Goal: Complete application form: Complete application form

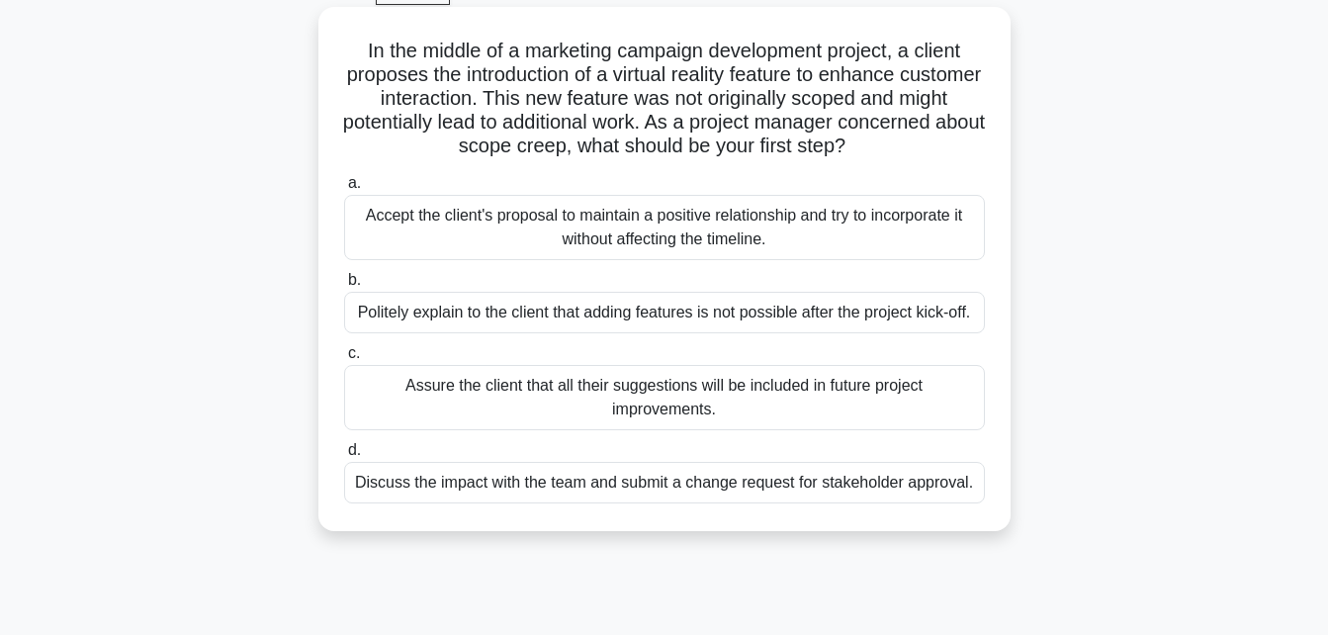
scroll to position [105, 0]
click at [527, 391] on div "Assure the client that all their suggestions will be included in future project…" at bounding box center [664, 396] width 641 height 65
click at [344, 359] on input "c. Assure the client that all their suggestions will be included in future proj…" at bounding box center [344, 352] width 0 height 13
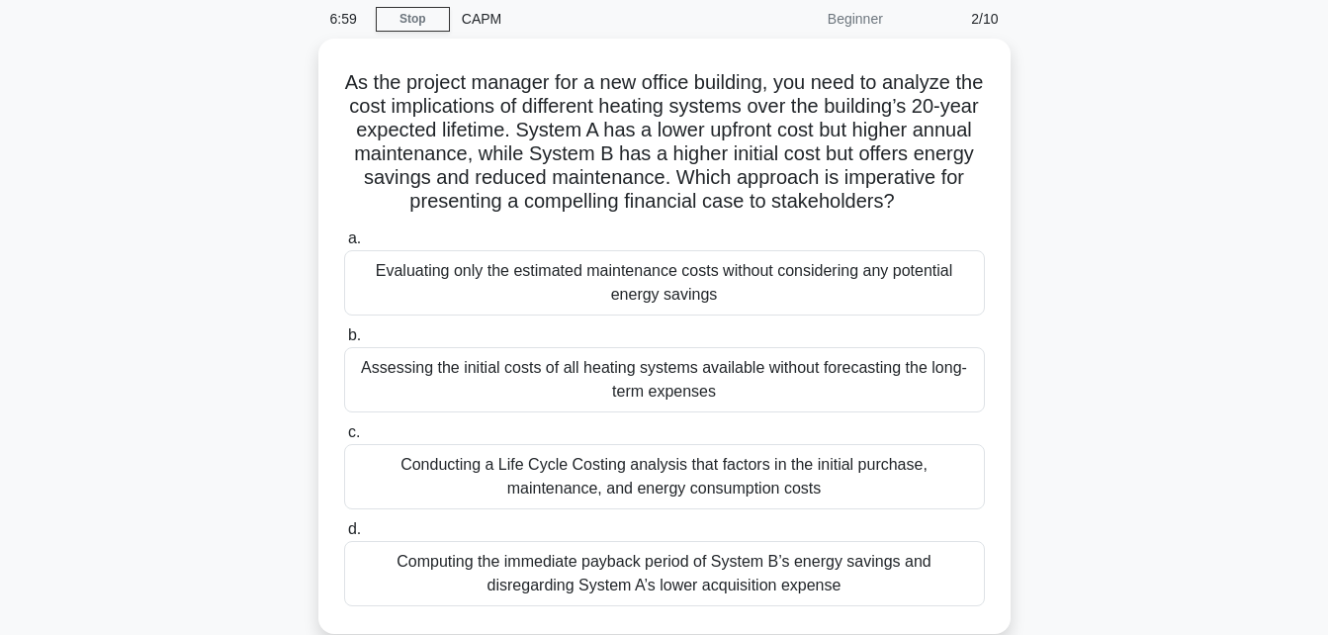
scroll to position [78, 0]
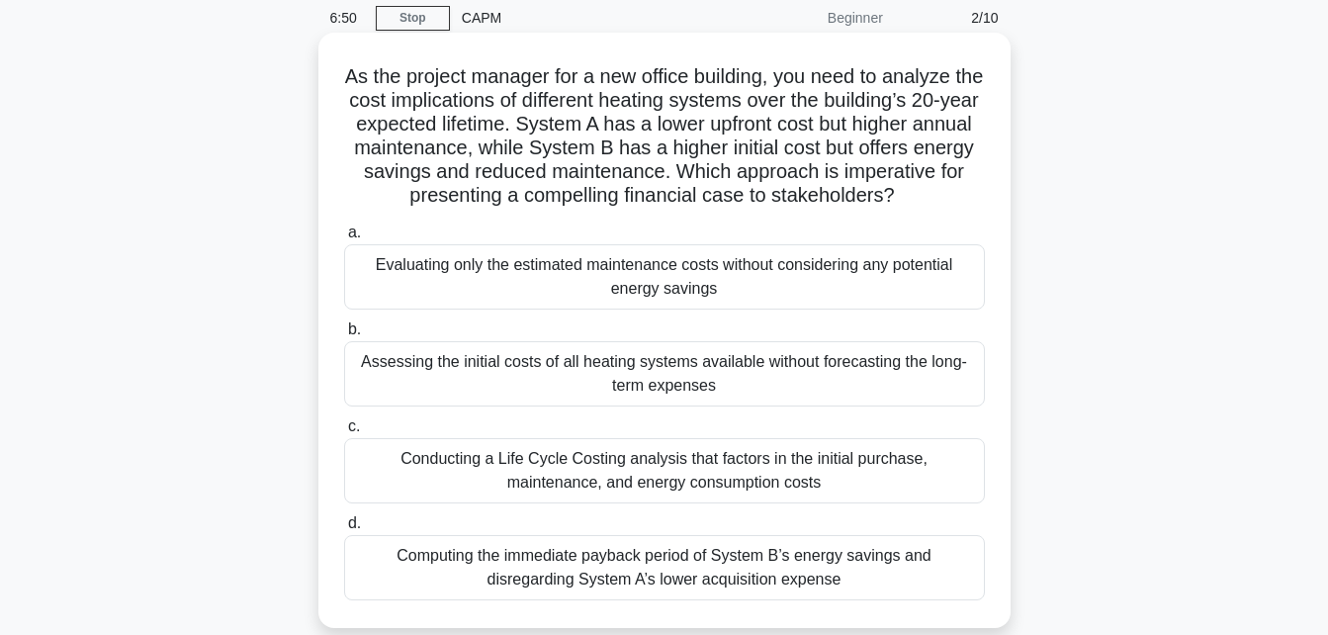
click at [575, 501] on div "Conducting a Life Cycle Costing analysis that factors in the initial purchase, …" at bounding box center [664, 470] width 641 height 65
click at [344, 433] on input "c. Conducting a Life Cycle Costing analysis that factors in the initial purchas…" at bounding box center [344, 426] width 0 height 13
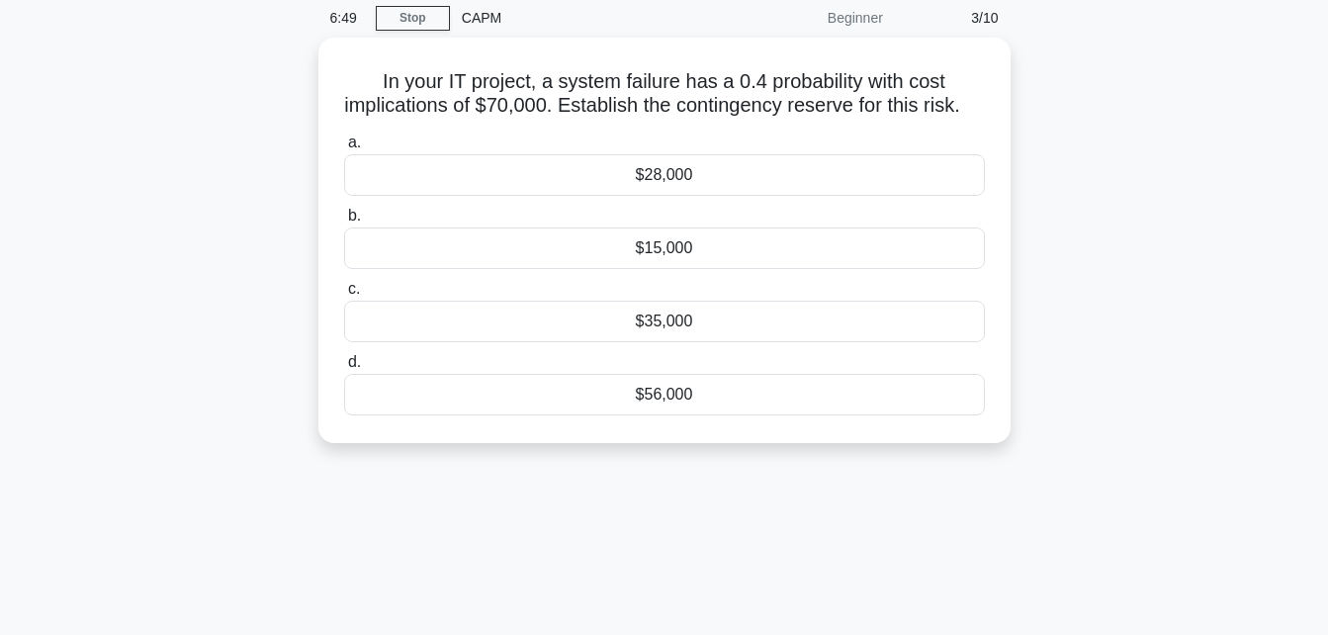
scroll to position [0, 0]
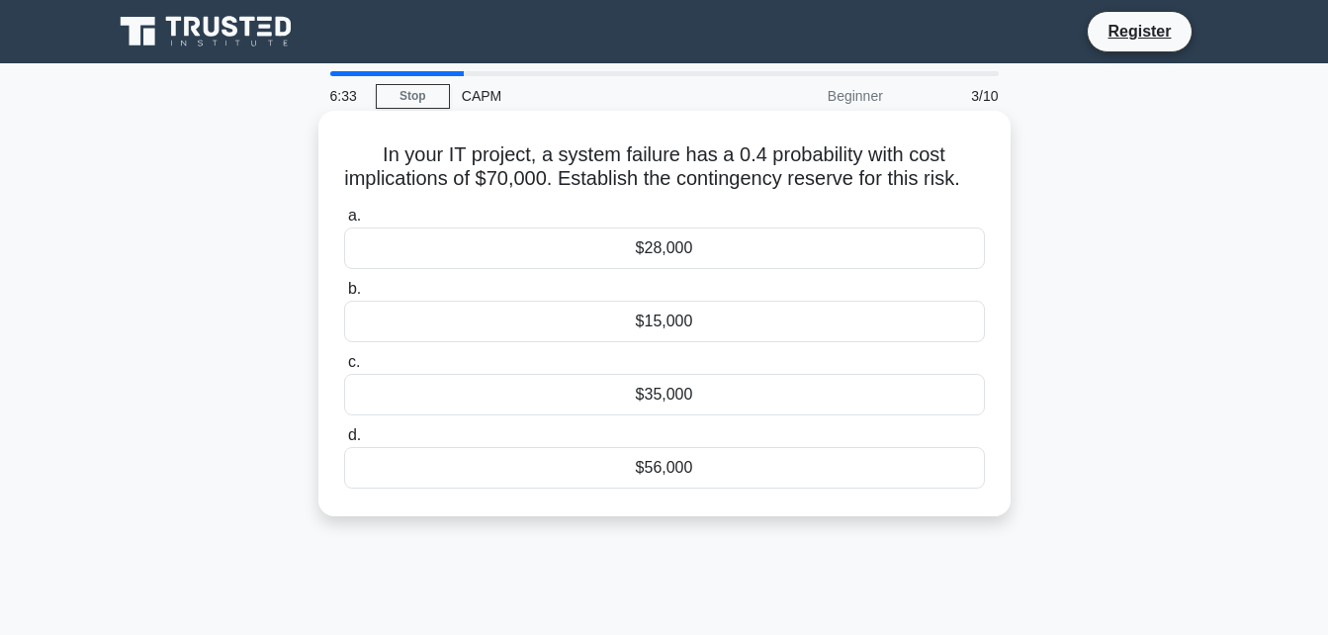
click at [674, 415] on div "$35,000" at bounding box center [664, 395] width 641 height 42
click at [344, 369] on input "c. $35,000" at bounding box center [344, 362] width 0 height 13
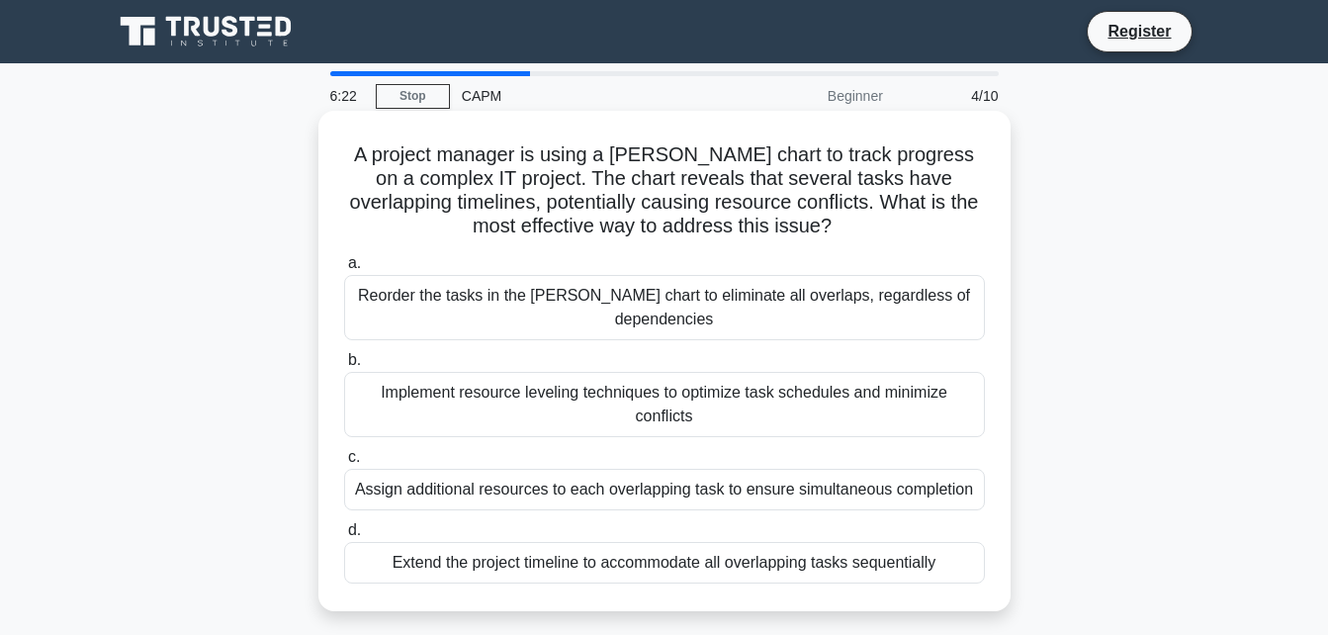
click at [674, 393] on div "Implement resource leveling techniques to optimize task schedules and minimize …" at bounding box center [664, 404] width 641 height 65
click at [344, 367] on input "b. Implement resource leveling techniques to optimize task schedules and minimi…" at bounding box center [344, 360] width 0 height 13
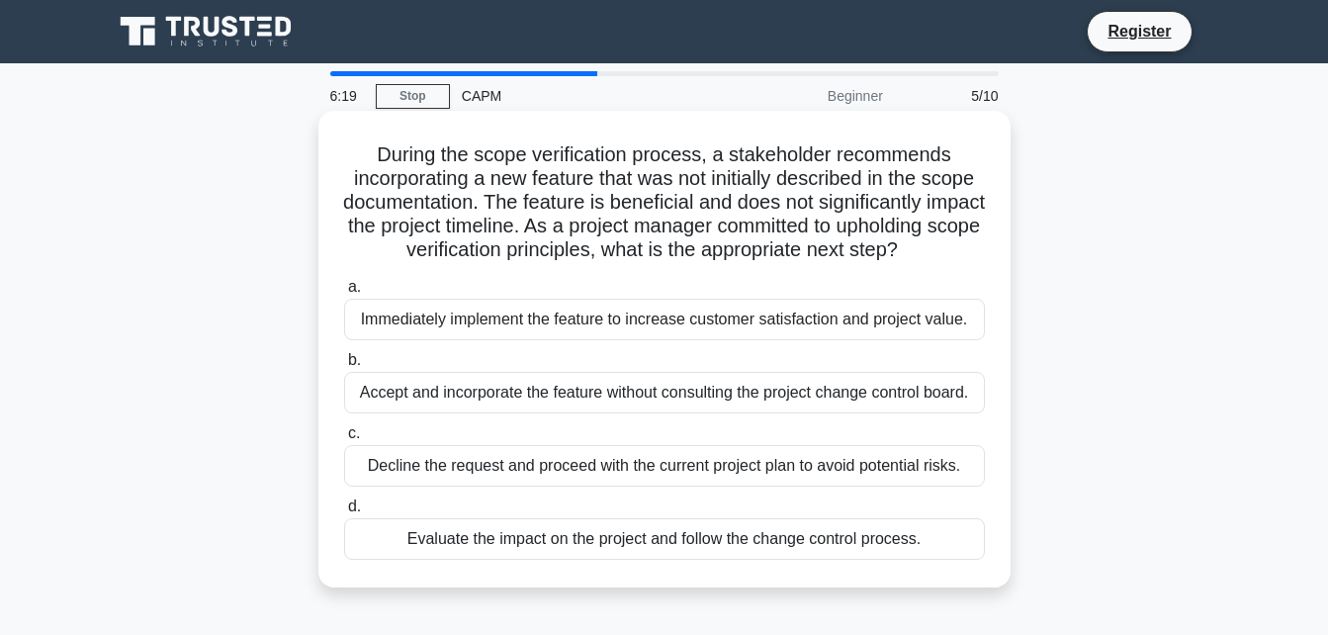
click at [667, 413] on div "Accept and incorporate the feature without consulting the project change contro…" at bounding box center [664, 393] width 641 height 42
click at [344, 367] on input "b. Accept and incorporate the feature without consulting the project change con…" at bounding box center [344, 360] width 0 height 13
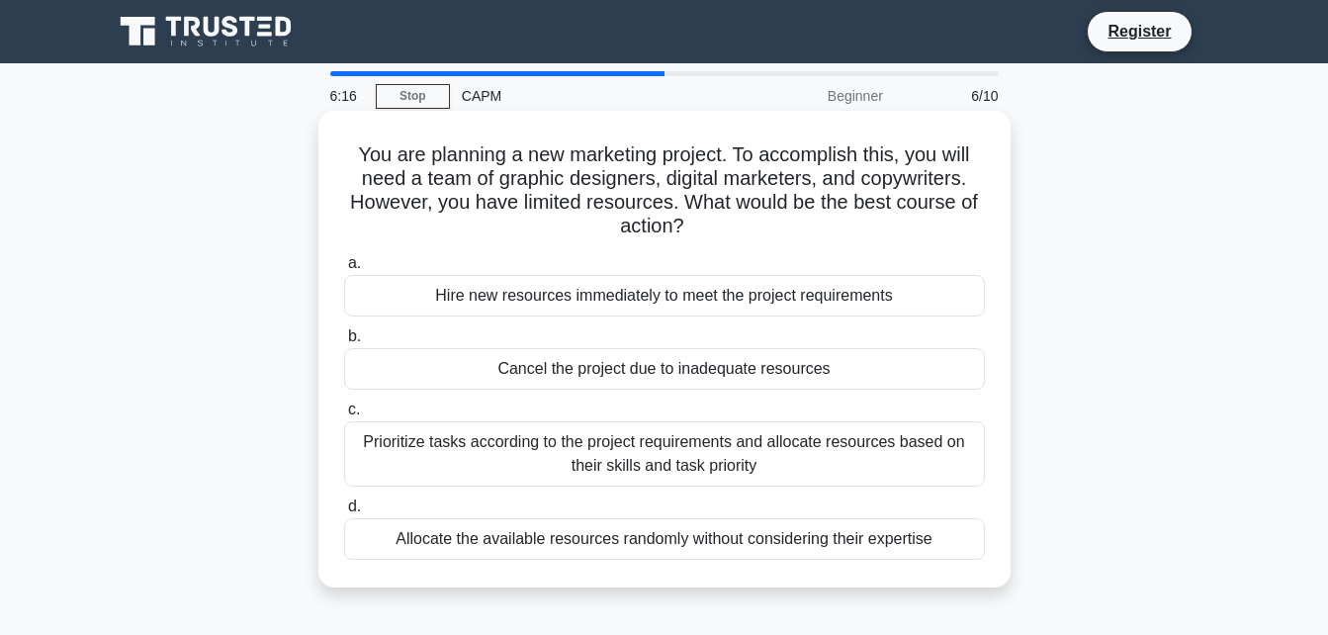
click at [670, 442] on div "Prioritize tasks according to the project requirements and allocate resources b…" at bounding box center [664, 453] width 641 height 65
click at [344, 416] on input "c. Prioritize tasks according to the project requirements and allocate resource…" at bounding box center [344, 410] width 0 height 13
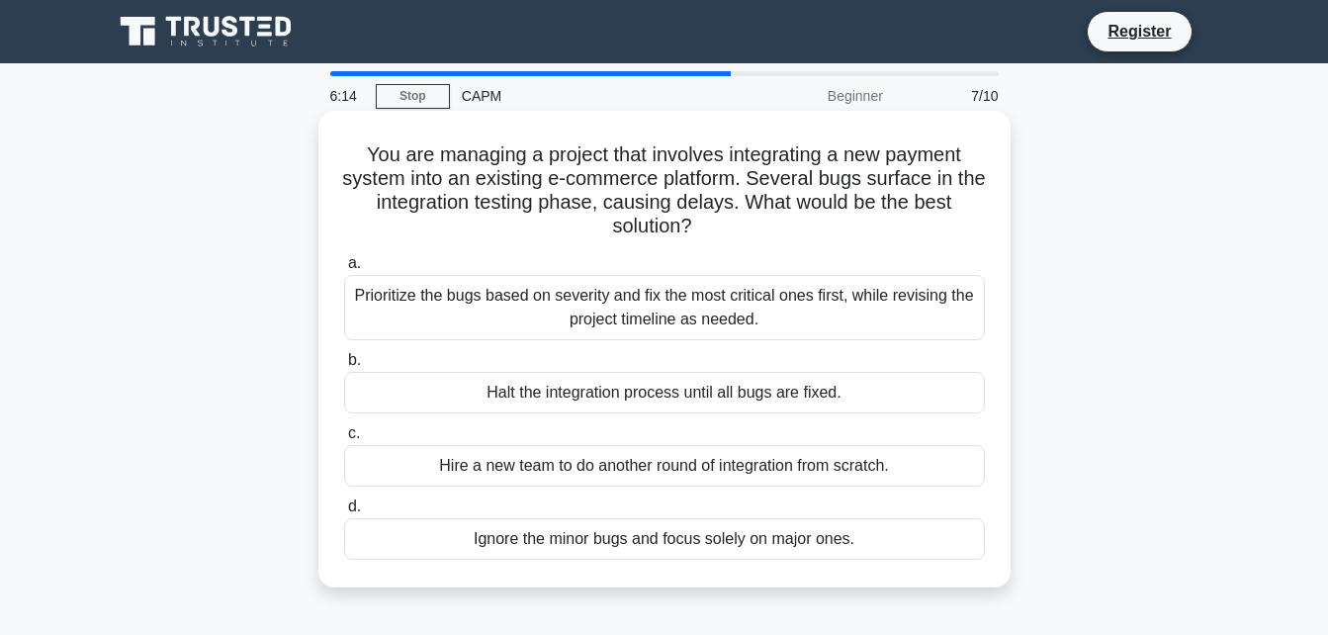
click at [663, 297] on div "Prioritize the bugs based on severity and fix the most critical ones first, whi…" at bounding box center [664, 307] width 641 height 65
click at [344, 270] on input "a. Prioritize the bugs based on severity and fix the most critical ones first, …" at bounding box center [344, 263] width 0 height 13
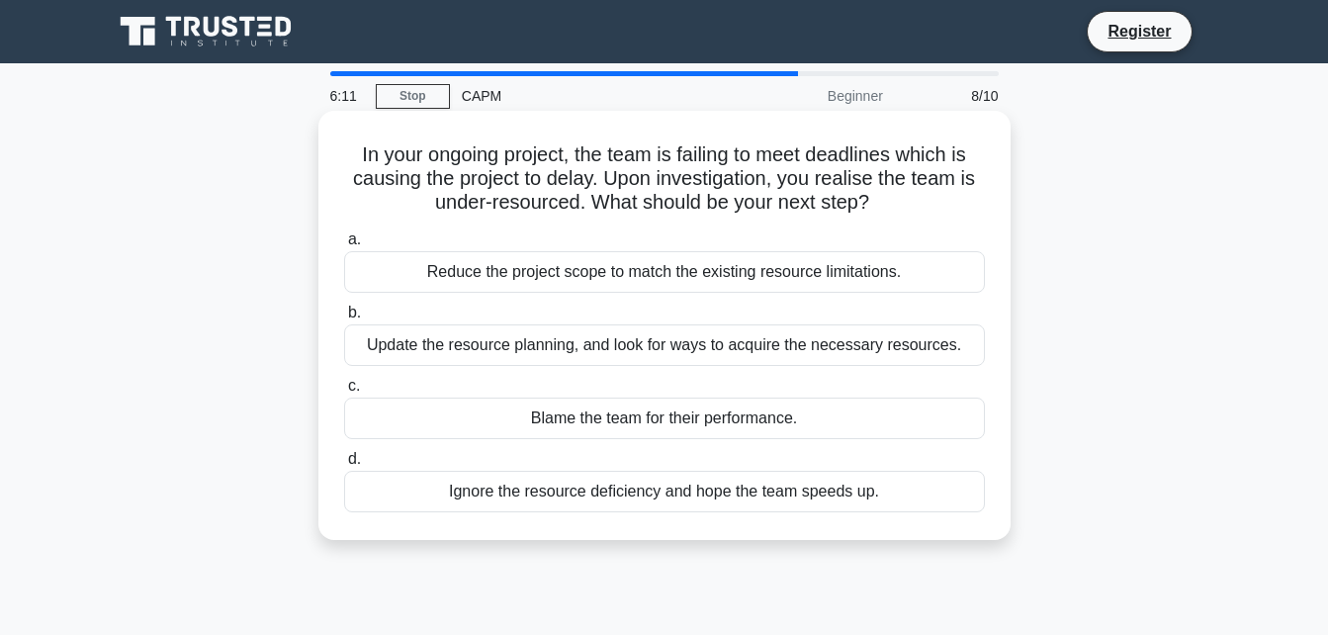
click at [658, 346] on div "Update the resource planning, and look for ways to acquire the necessary resour…" at bounding box center [664, 345] width 641 height 42
click at [344, 319] on input "b. Update the resource planning, and look for ways to acquire the necessary res…" at bounding box center [344, 313] width 0 height 13
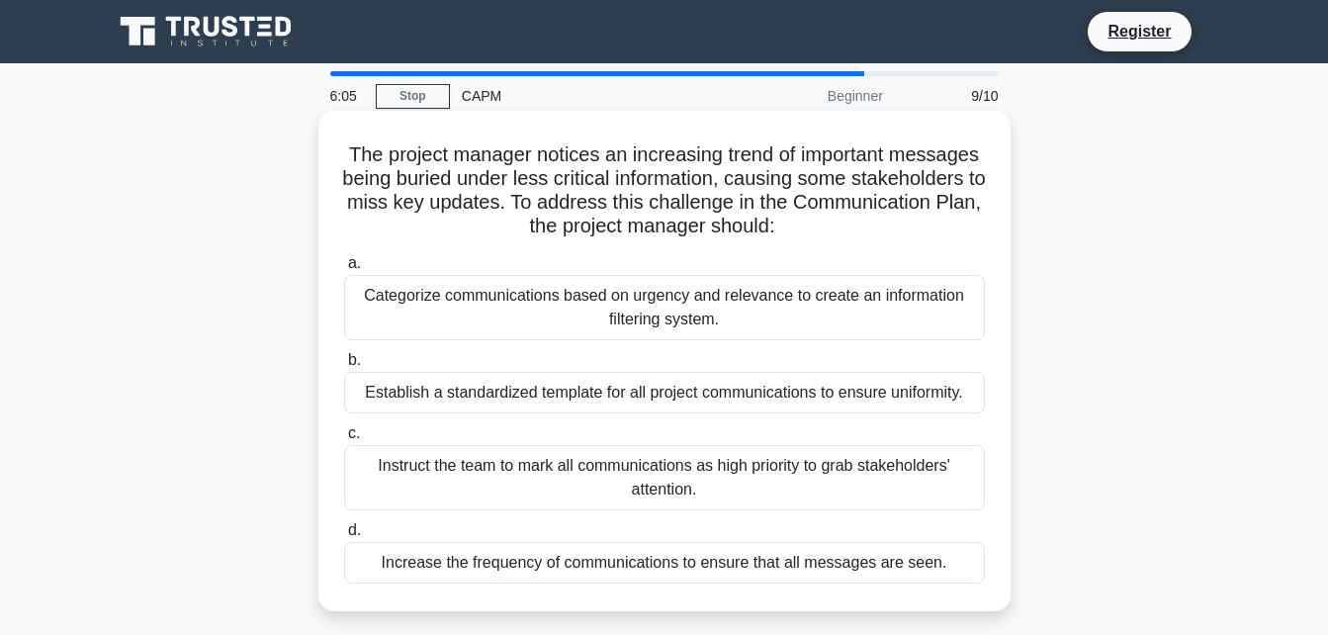
click at [661, 299] on div "Categorize communications based on urgency and relevance to create an informati…" at bounding box center [664, 307] width 641 height 65
click at [344, 270] on input "a. Categorize communications based on urgency and relevance to create an inform…" at bounding box center [344, 263] width 0 height 13
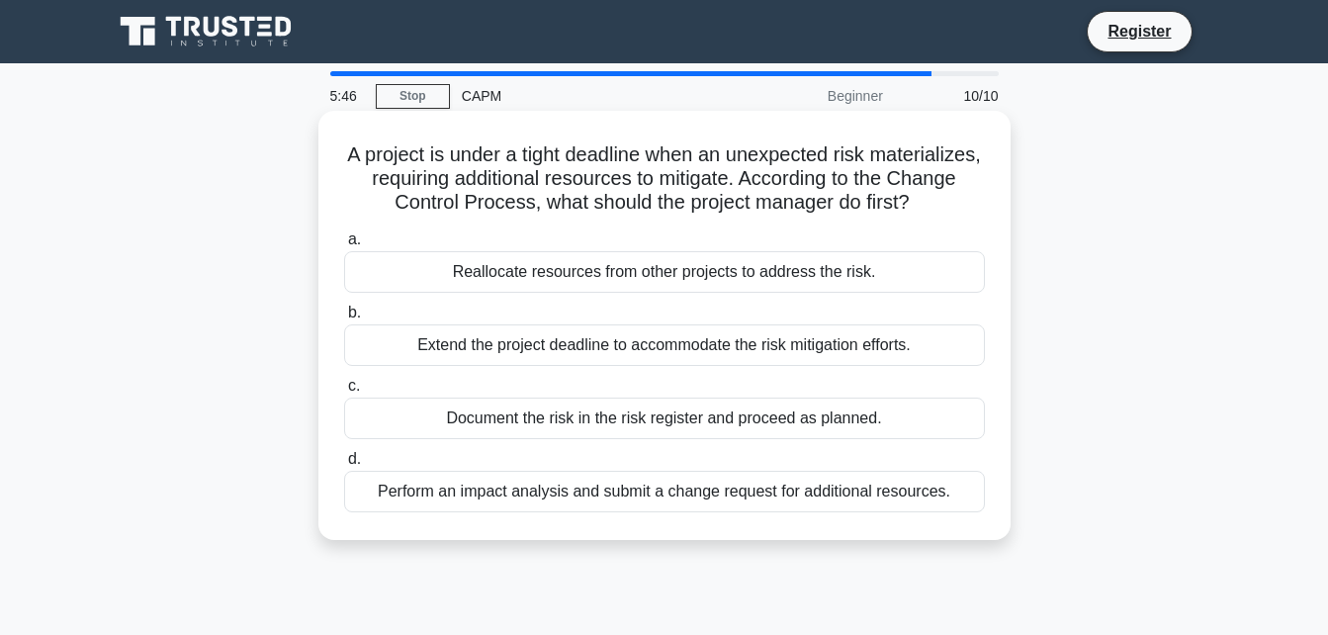
click at [637, 509] on div "Perform an impact analysis and submit a change request for additional resources." at bounding box center [664, 492] width 641 height 42
click at [344, 466] on input "d. Perform an impact analysis and submit a change request for additional resour…" at bounding box center [344, 459] width 0 height 13
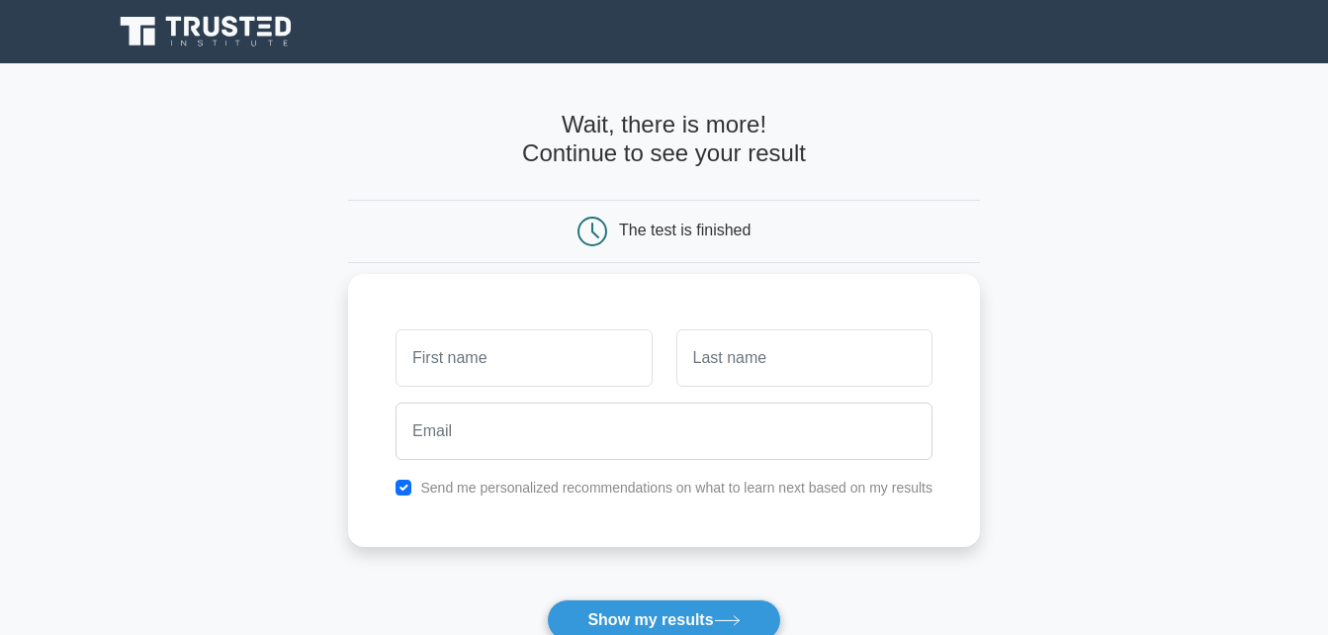
click at [452, 354] on input "text" at bounding box center [524, 357] width 256 height 57
type input "[PERSON_NAME]"
click at [731, 345] on input "text" at bounding box center [805, 357] width 256 height 57
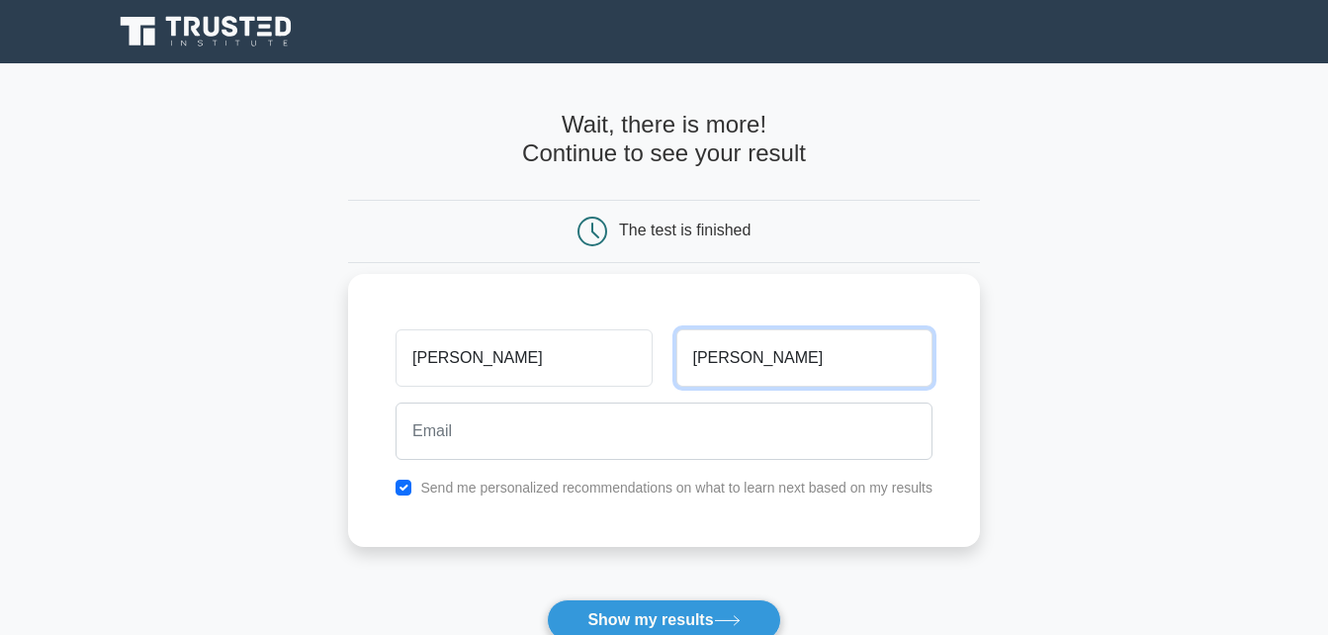
type input "[PERSON_NAME]"
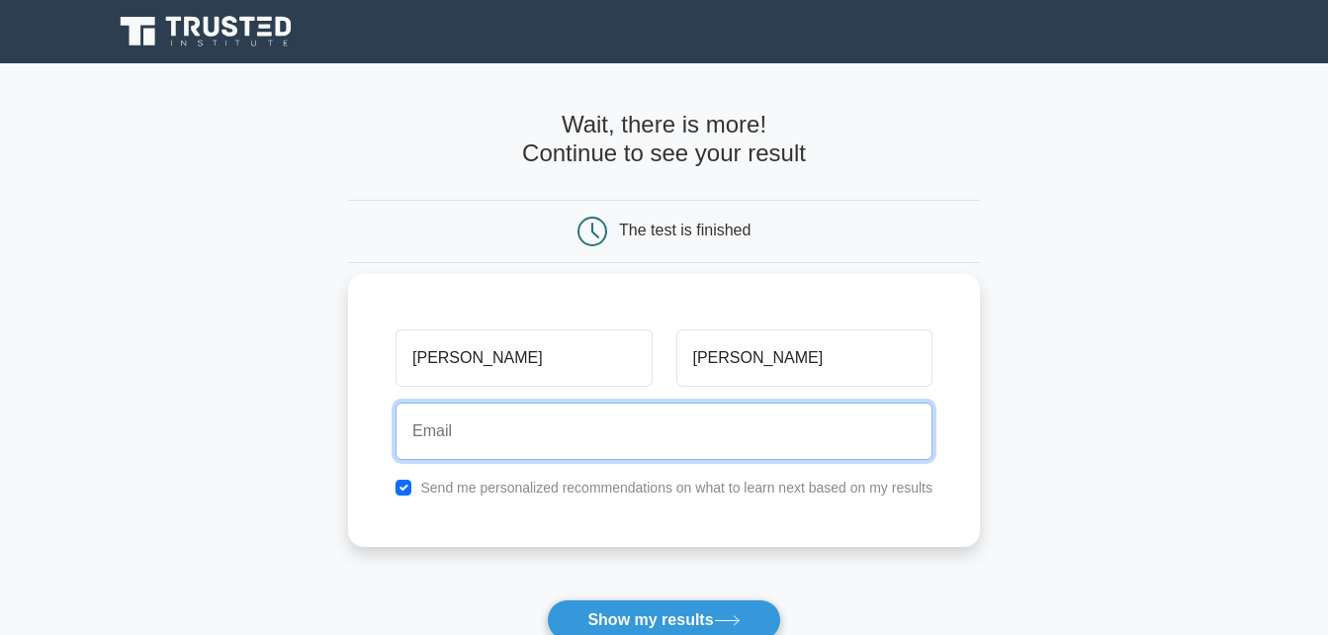
click at [525, 429] on input "email" at bounding box center [664, 431] width 537 height 57
type input "aaemensah"
